Goal: Feedback & Contribution: Submit feedback/report problem

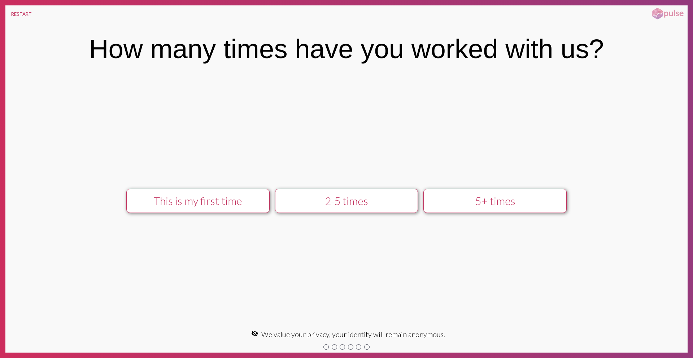
drag, startPoint x: 238, startPoint y: 221, endPoint x: 237, endPoint y: 217, distance: 4.0
click at [238, 221] on div "This is my first time 2-5 times 5+ times keyboard_arrow_right Next" at bounding box center [346, 201] width 682 height 252
click at [233, 196] on div "This is my first time" at bounding box center [198, 201] width 128 height 13
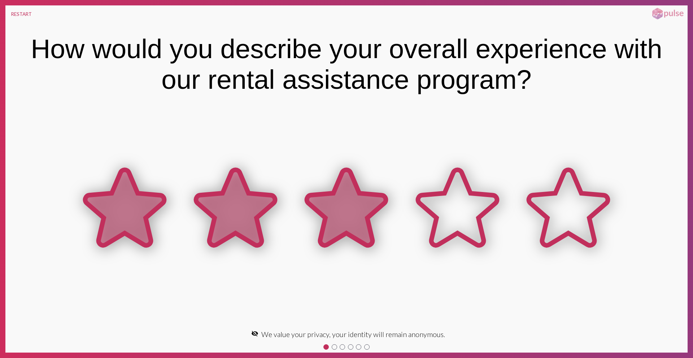
click at [382, 214] on icon at bounding box center [346, 208] width 111 height 111
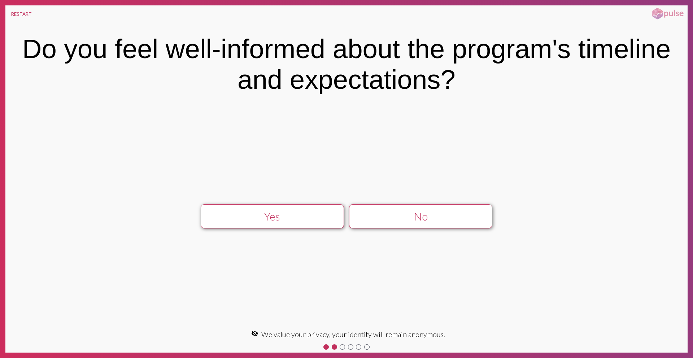
click at [381, 214] on div "No" at bounding box center [421, 216] width 128 height 13
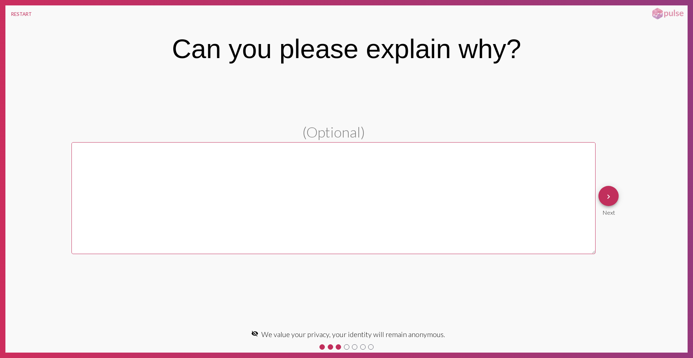
click at [606, 193] on mat-icon "keyboard_arrow_right" at bounding box center [608, 196] width 9 height 9
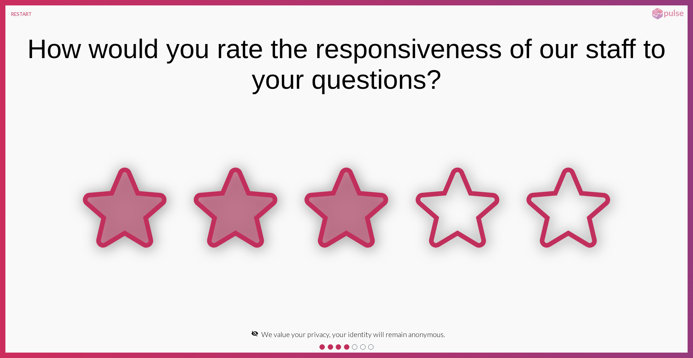
click at [358, 187] on icon at bounding box center [346, 207] width 79 height 75
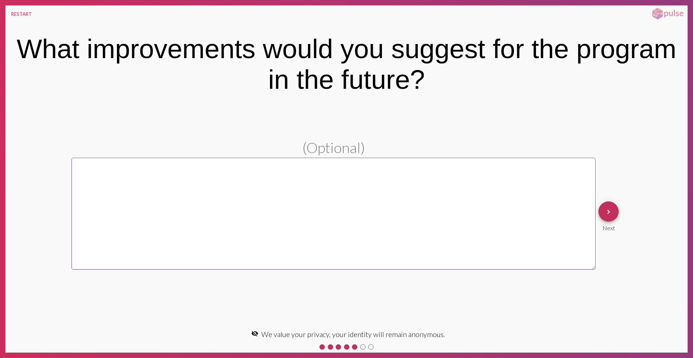
drag, startPoint x: 91, startPoint y: 45, endPoint x: 491, endPoint y: 53, distance: 399.6
click at [491, 53] on div "What improvements would you suggest for the program in the future?" at bounding box center [346, 64] width 661 height 61
click at [608, 208] on mat-icon "keyboard_arrow_right" at bounding box center [608, 212] width 9 height 9
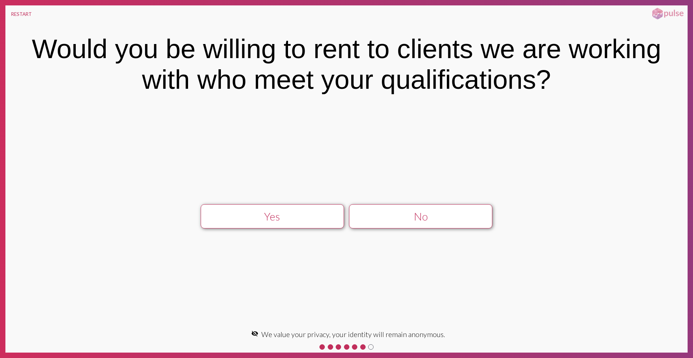
click at [378, 221] on div "No" at bounding box center [421, 216] width 128 height 13
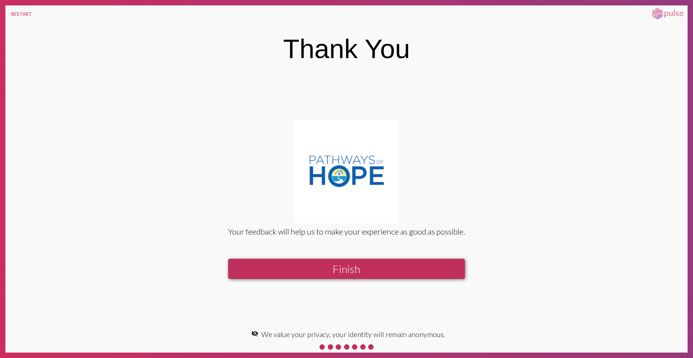
click at [337, 271] on button "Finish" at bounding box center [346, 269] width 237 height 21
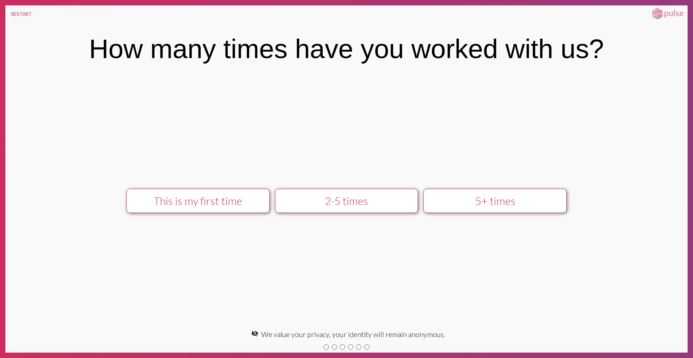
click at [485, 195] on div "5+ times" at bounding box center [495, 201] width 128 height 13
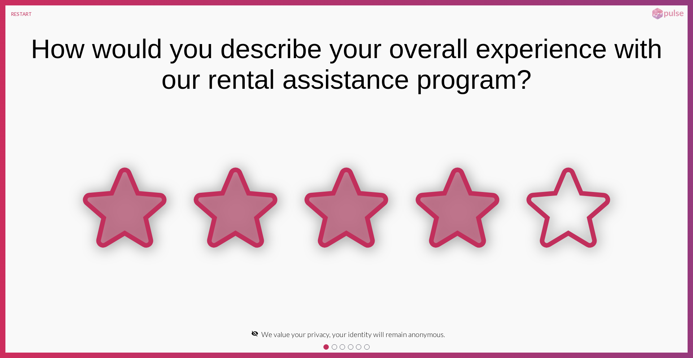
click at [451, 199] on icon at bounding box center [457, 207] width 79 height 75
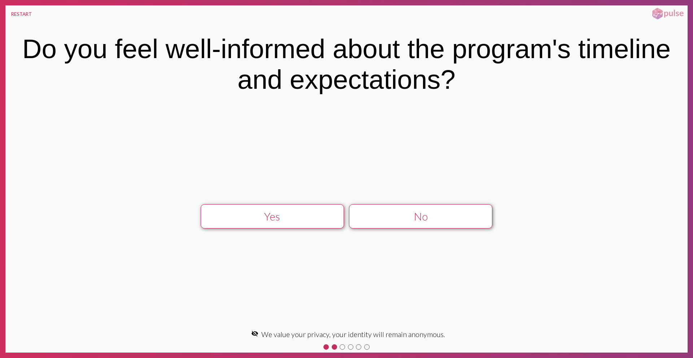
click at [463, 220] on div "No" at bounding box center [421, 216] width 128 height 13
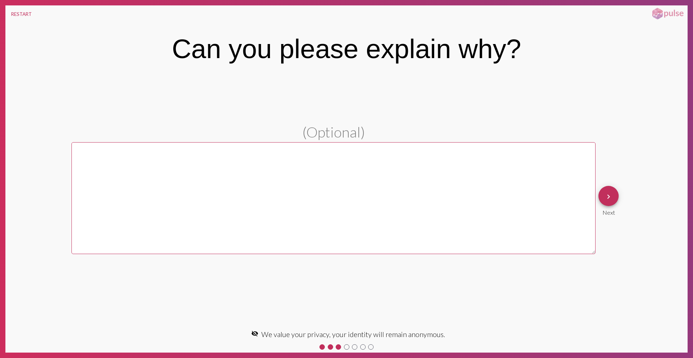
click at [600, 198] on button "keyboard_arrow_right" at bounding box center [608, 196] width 20 height 20
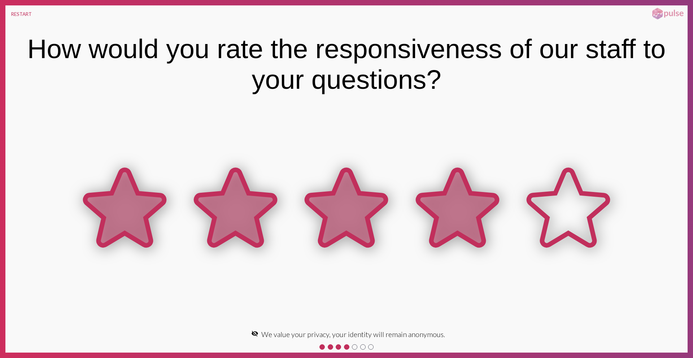
click at [454, 227] on icon at bounding box center [457, 207] width 79 height 75
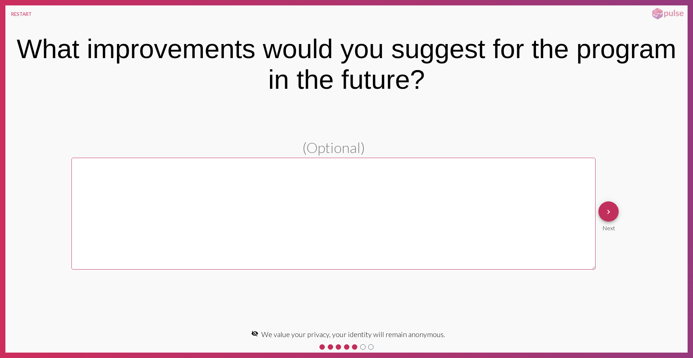
click at [613, 213] on mat-icon "keyboard_arrow_right" at bounding box center [608, 212] width 9 height 9
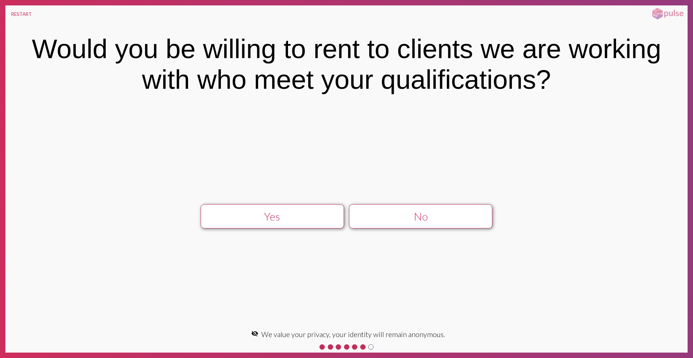
click at [332, 217] on div "Yes" at bounding box center [272, 216] width 128 height 13
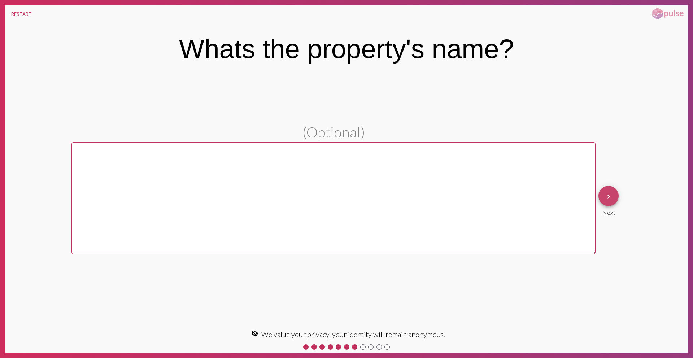
click at [605, 206] on span "keyboard_arrow_right" at bounding box center [608, 196] width 9 height 21
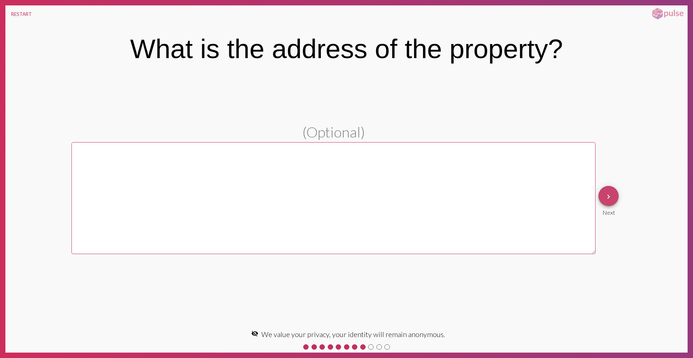
click at [612, 201] on span "keyboard_arrow_right" at bounding box center [608, 196] width 9 height 21
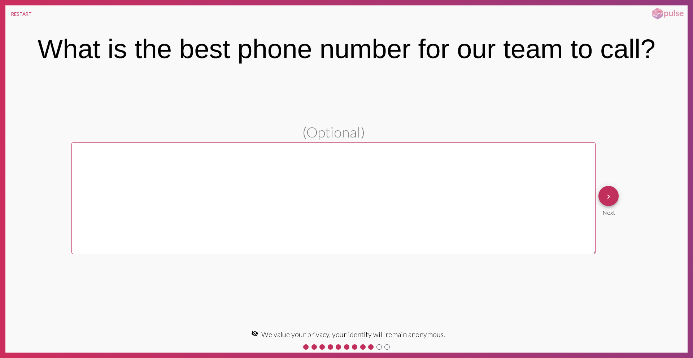
click at [618, 197] on button "keyboard_arrow_right" at bounding box center [608, 196] width 20 height 20
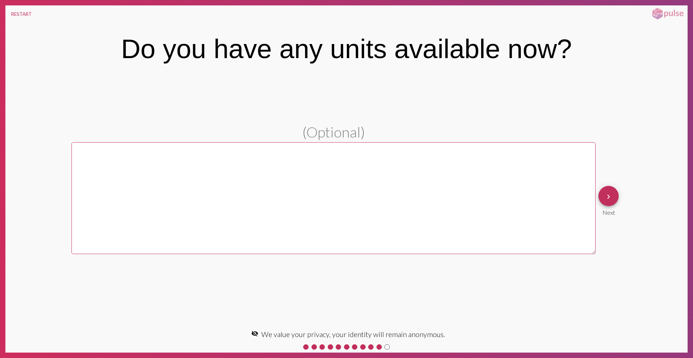
click at [606, 198] on mat-icon "keyboard_arrow_right" at bounding box center [608, 196] width 9 height 9
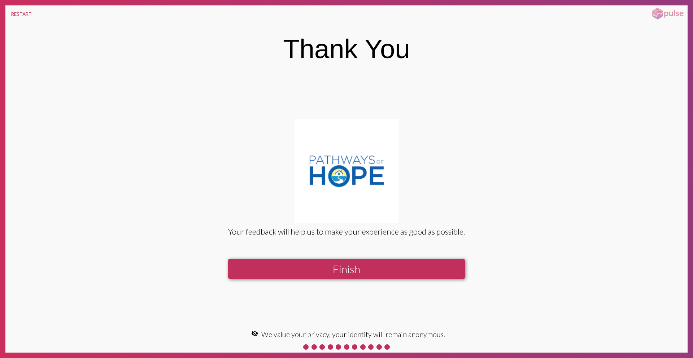
click at [410, 266] on button "Finish" at bounding box center [346, 269] width 237 height 21
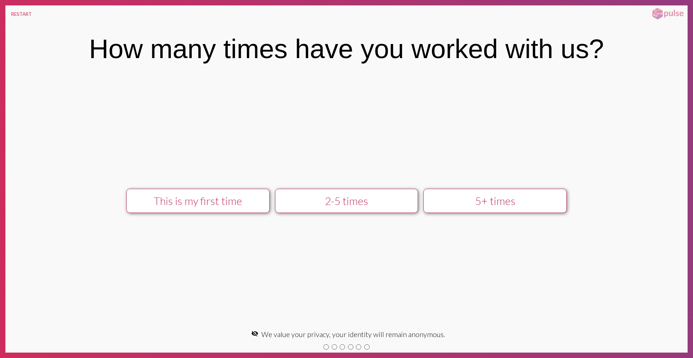
click at [315, 198] on div "2-5 times" at bounding box center [346, 201] width 128 height 13
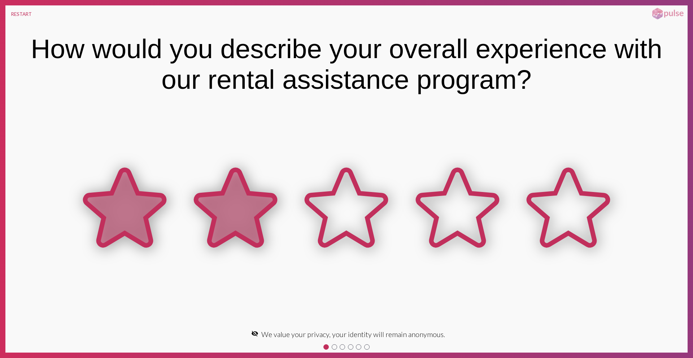
click at [199, 240] on icon at bounding box center [235, 208] width 111 height 111
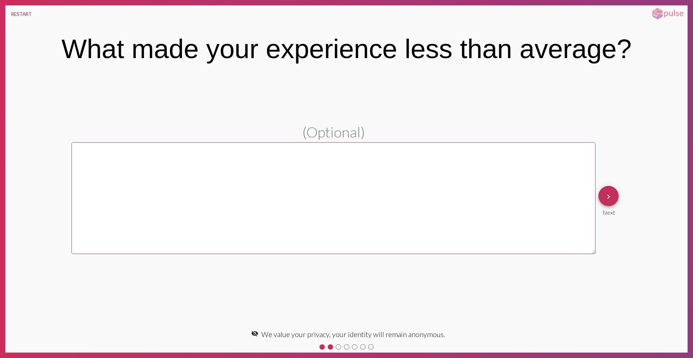
drag, startPoint x: 23, startPoint y: 12, endPoint x: 71, endPoint y: 1, distance: 48.9
click at [23, 12] on button "RESTART" at bounding box center [21, 13] width 32 height 17
